Goal: Transaction & Acquisition: Book appointment/travel/reservation

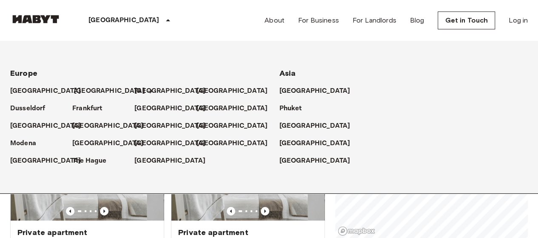
click at [81, 89] on p "[GEOGRAPHIC_DATA]" at bounding box center [109, 91] width 71 height 10
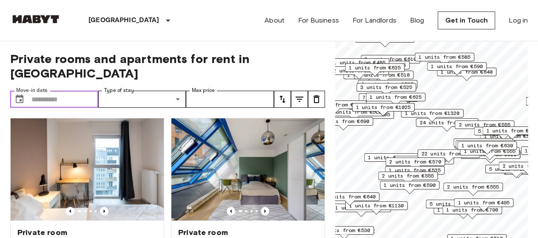
click at [64, 91] on input "Move-in date" at bounding box center [64, 99] width 67 height 17
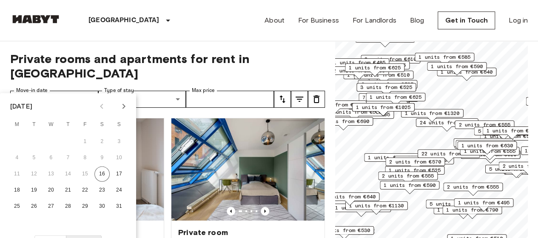
click at [122, 108] on icon "Next month" at bounding box center [124, 106] width 10 height 10
click at [18, 139] on button "1" at bounding box center [16, 141] width 15 height 15
type input "**********"
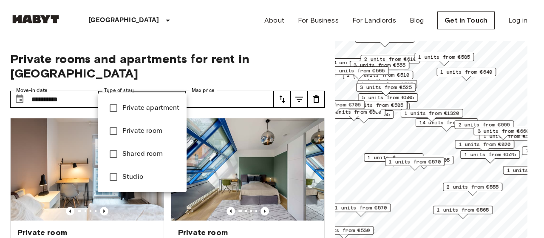
click at [149, 130] on span "Private room" at bounding box center [150, 131] width 57 height 10
type input "**********"
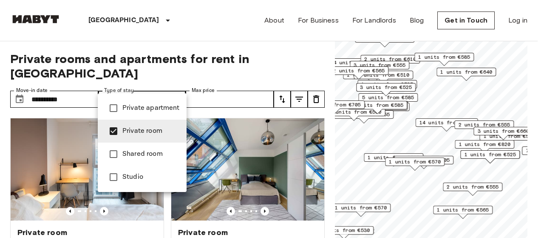
click at [196, 36] on div at bounding box center [272, 119] width 544 height 238
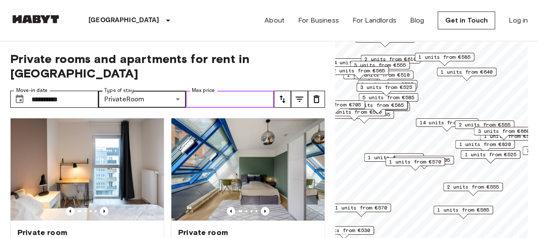
click at [225, 91] on input "Max price" at bounding box center [230, 99] width 88 height 17
click at [212, 28] on div "[GEOGRAPHIC_DATA] [GEOGRAPHIC_DATA] [GEOGRAPHIC_DATA] [GEOGRAPHIC_DATA] [GEOGRA…" at bounding box center [268, 20] width 517 height 41
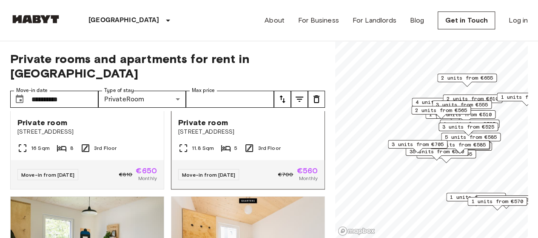
scroll to position [255, 0]
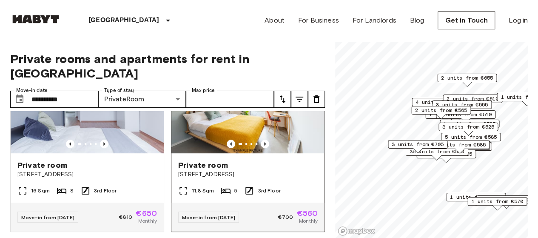
click at [279, 117] on img at bounding box center [247, 102] width 153 height 102
click at [281, 115] on img at bounding box center [247, 102] width 153 height 102
click at [285, 126] on img at bounding box center [247, 102] width 153 height 102
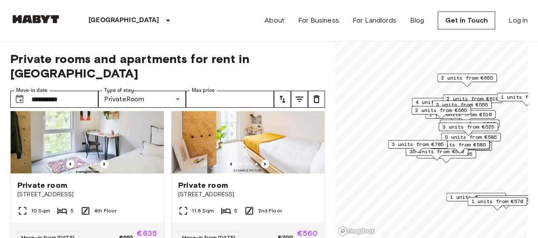
scroll to position [425, 0]
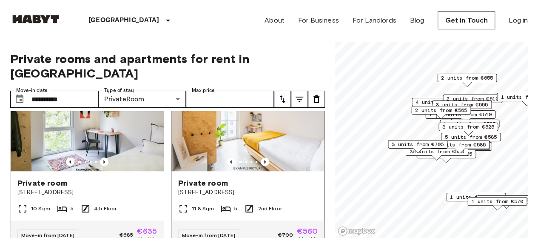
click at [304, 117] on img at bounding box center [247, 120] width 153 height 102
click at [400, 144] on span "3 units from €705" at bounding box center [418, 144] width 52 height 8
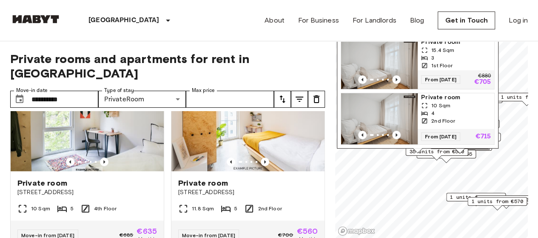
click at [439, 153] on span "35 units from €580" at bounding box center [436, 152] width 55 height 8
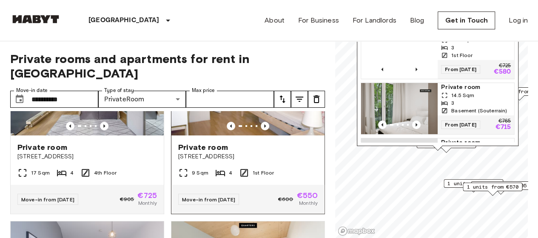
scroll to position [0, 0]
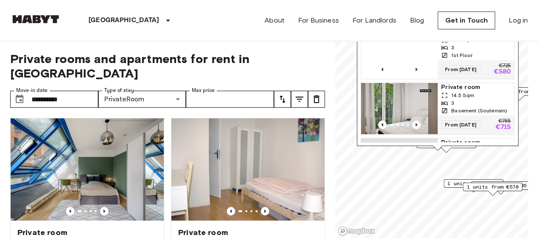
click at [323, 51] on span "Private rooms and apartments for rent in [GEOGRAPHIC_DATA]" at bounding box center [167, 65] width 315 height 29
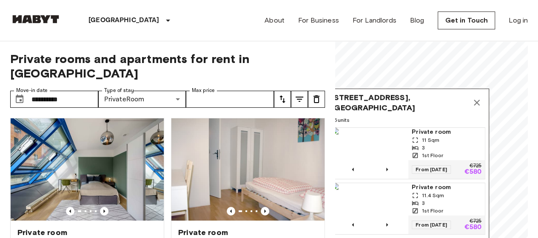
click at [480, 102] on icon "Map marker" at bounding box center [477, 103] width 10 height 10
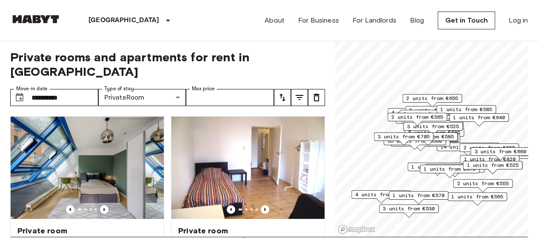
scroll to position [3, 0]
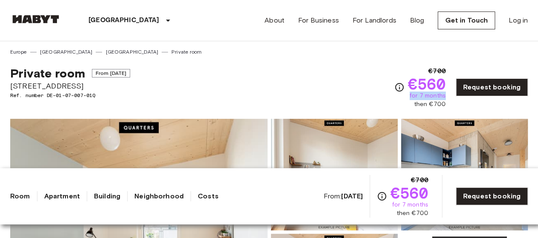
drag, startPoint x: 413, startPoint y: 96, endPoint x: 450, endPoint y: 96, distance: 36.6
click at [450, 96] on div "€700 €560 for 7 months then €700 Request booking" at bounding box center [461, 87] width 134 height 43
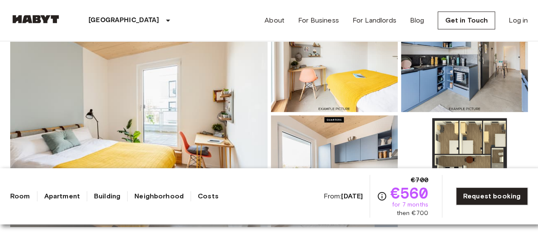
scroll to position [128, 0]
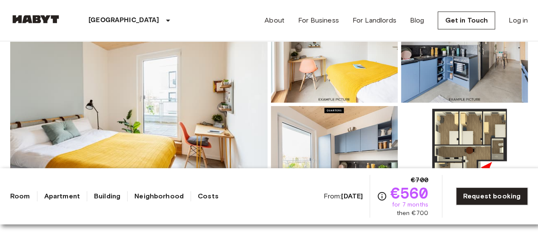
click at [132, 91] on img at bounding box center [138, 104] width 257 height 226
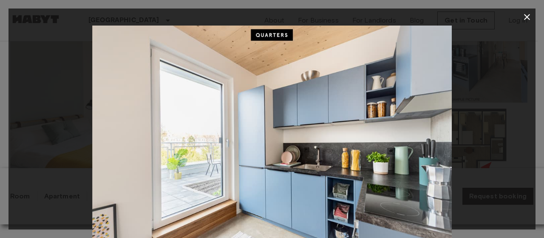
click at [526, 20] on icon "button" at bounding box center [527, 17] width 10 height 10
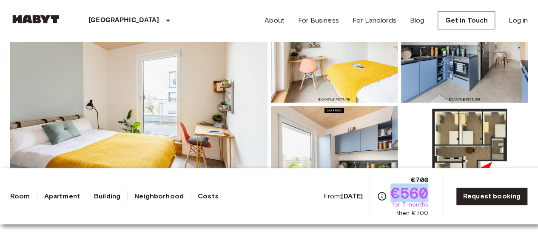
copy span "€560"
drag, startPoint x: 395, startPoint y: 186, endPoint x: 432, endPoint y: 189, distance: 37.5
click at [432, 189] on div "From: Aug 19 2025 €700 €560 for 7 months then €700 Request booking" at bounding box center [425, 196] width 205 height 43
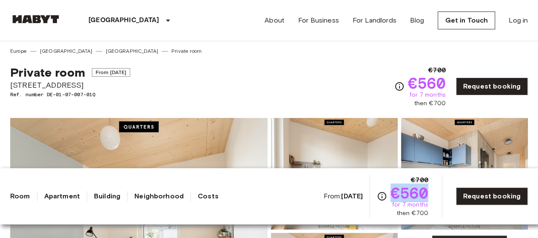
scroll to position [0, 0]
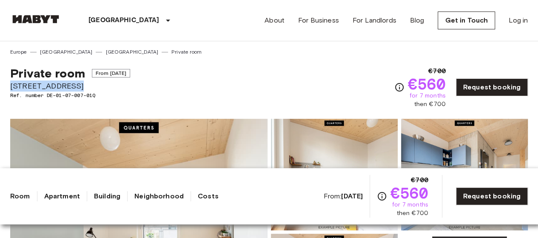
copy span "[STREET_ADDRESS]"
drag, startPoint x: 43, startPoint y: 87, endPoint x: 90, endPoint y: 87, distance: 46.8
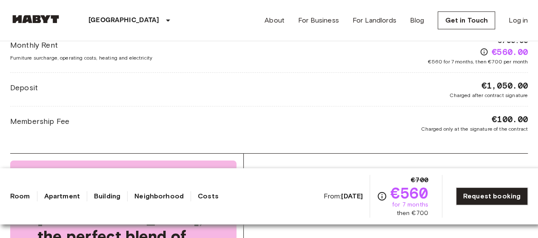
scroll to position [1318, 0]
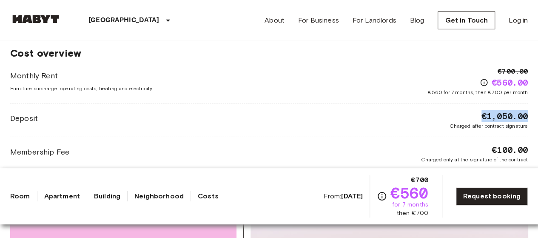
drag, startPoint x: 475, startPoint y: 113, endPoint x: 362, endPoint y: 26, distance: 142.5
copy span "€1,050.00"
drag, startPoint x: 492, startPoint y: 147, endPoint x: 534, endPoint y: 152, distance: 42.4
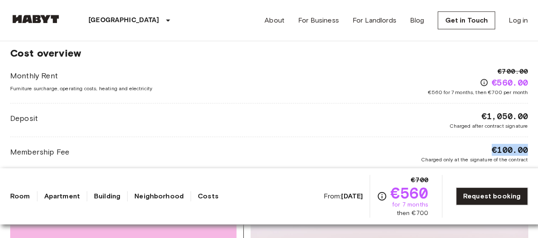
copy span "€100.00"
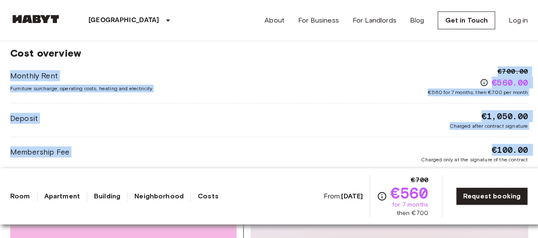
drag, startPoint x: 273, startPoint y: 142, endPoint x: 415, endPoint y: 58, distance: 165.7
click at [415, 58] on div "Cost overview Monthly Rent Furniture surcharge, operating costs, heating and el…" at bounding box center [268, 104] width 517 height 157
click at [338, 74] on div "Monthly Rent Furniture surcharge, operating costs, heating and electricity €700…" at bounding box center [268, 81] width 517 height 30
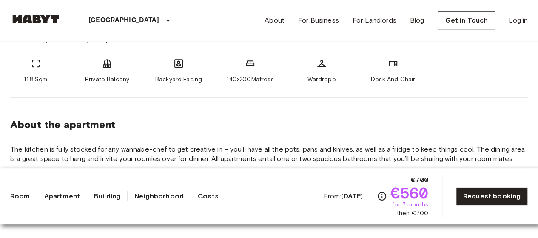
scroll to position [375, 0]
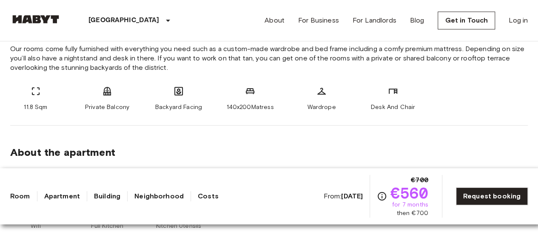
click at [312, 92] on div "Wardrope" at bounding box center [321, 99] width 51 height 26
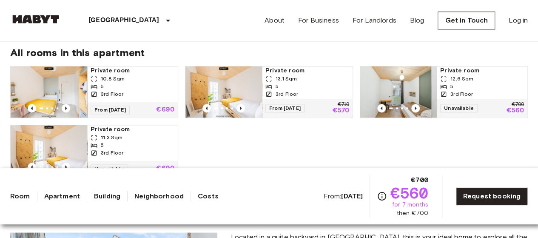
scroll to position [566, 0]
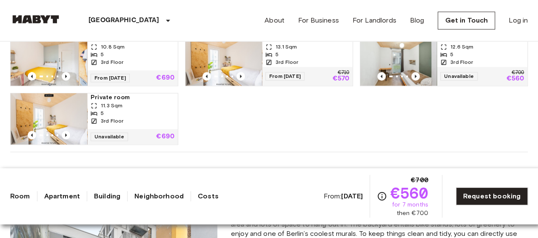
scroll to position [595, 0]
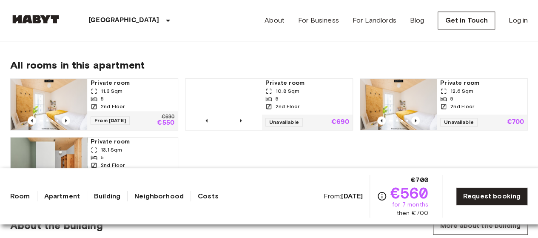
scroll to position [553, 0]
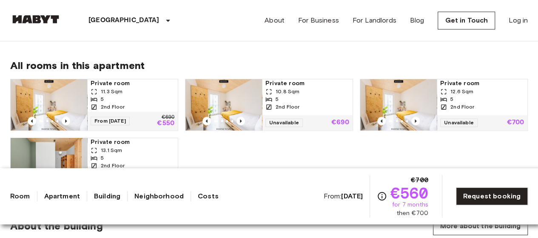
click at [53, 96] on img at bounding box center [49, 104] width 77 height 51
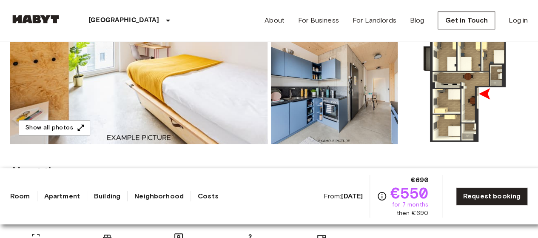
scroll to position [213, 0]
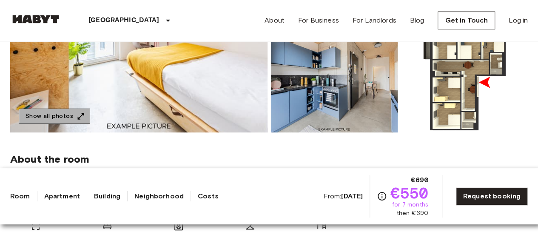
click at [68, 122] on button "Show all photos" at bounding box center [54, 116] width 71 height 16
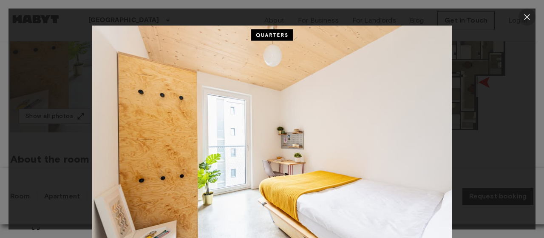
click at [526, 17] on icon "button" at bounding box center [527, 17] width 10 height 10
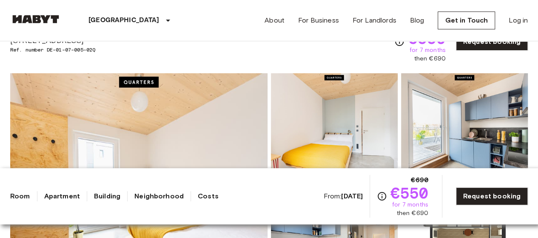
scroll to position [0, 0]
